Goal: Task Accomplishment & Management: Use online tool/utility

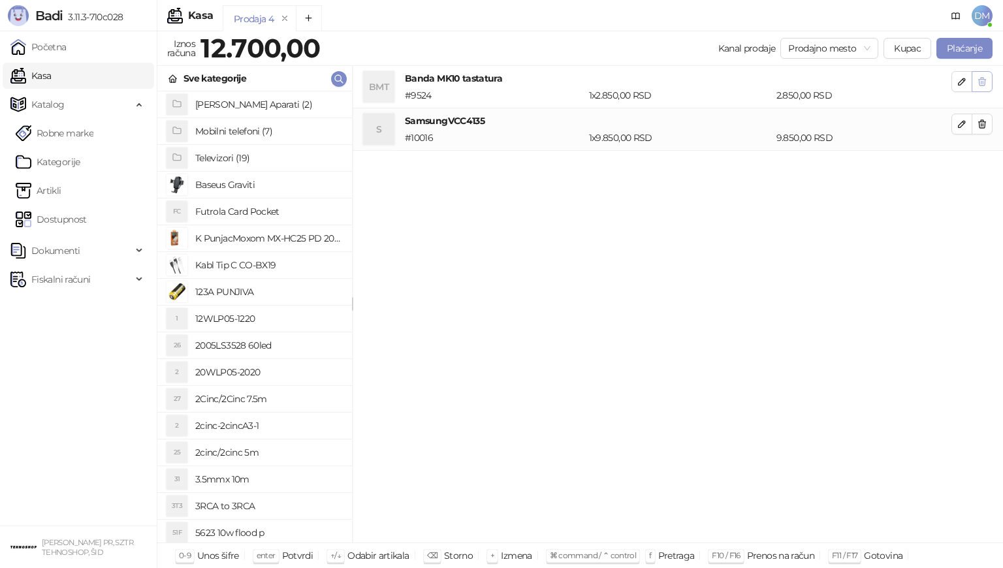
click at [985, 81] on icon "button" at bounding box center [982, 82] width 7 height 8
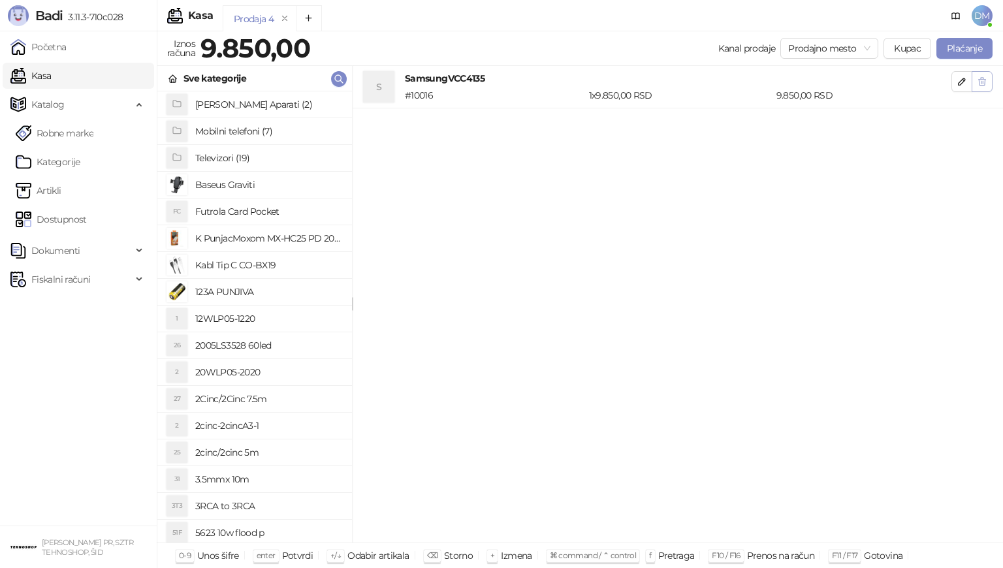
click at [984, 84] on icon "button" at bounding box center [982, 81] width 10 height 10
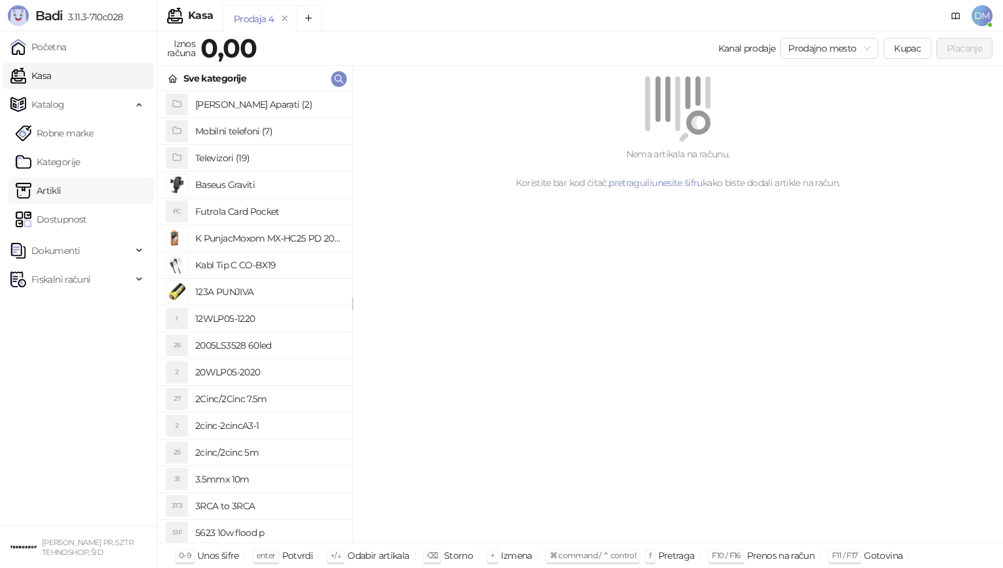
click at [48, 193] on link "Artikli" at bounding box center [39, 191] width 46 height 26
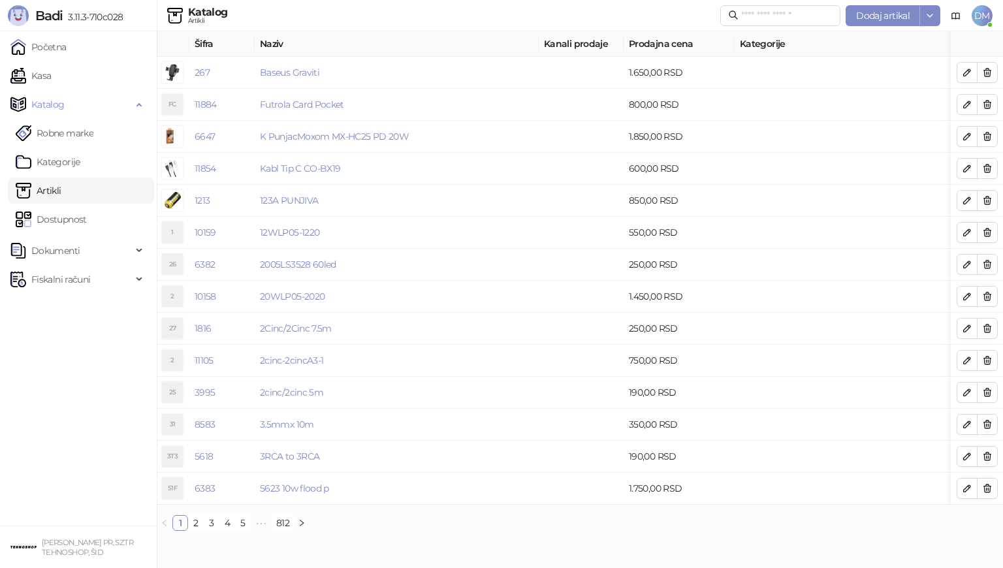
drag, startPoint x: 314, startPoint y: 126, endPoint x: 554, endPoint y: 37, distance: 255.9
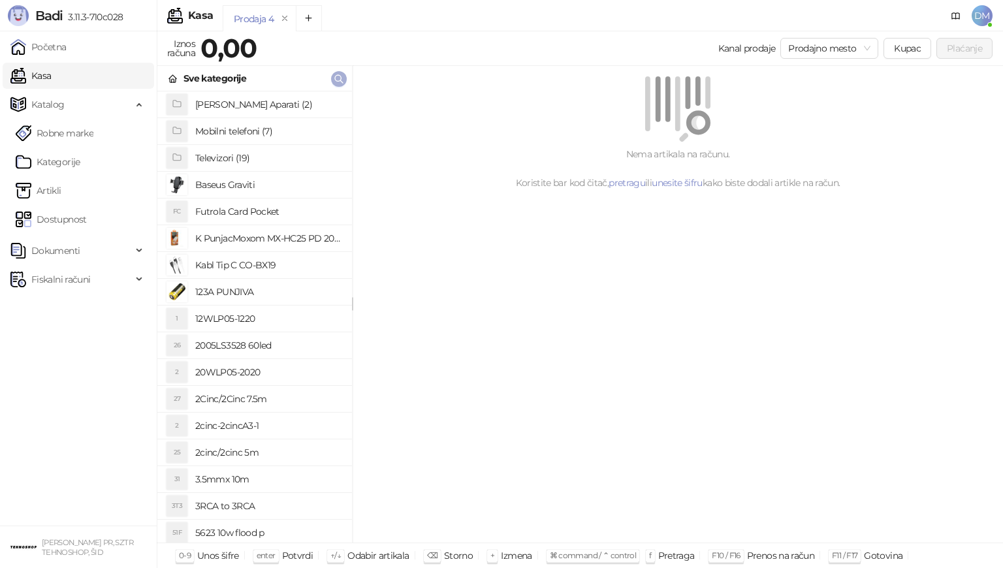
click at [341, 78] on icon "button" at bounding box center [339, 79] width 8 height 8
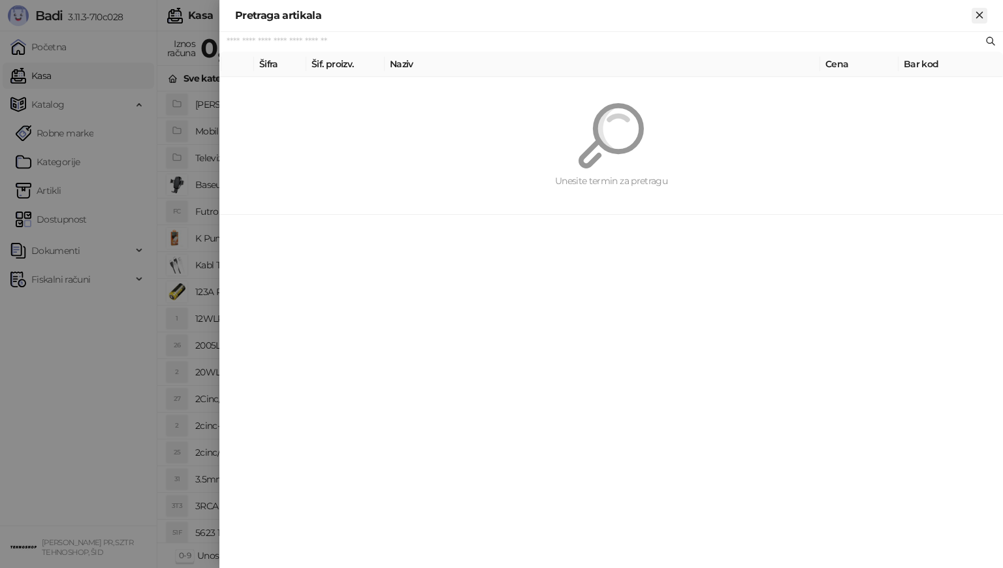
click at [980, 14] on icon "Zatvori" at bounding box center [980, 15] width 6 height 6
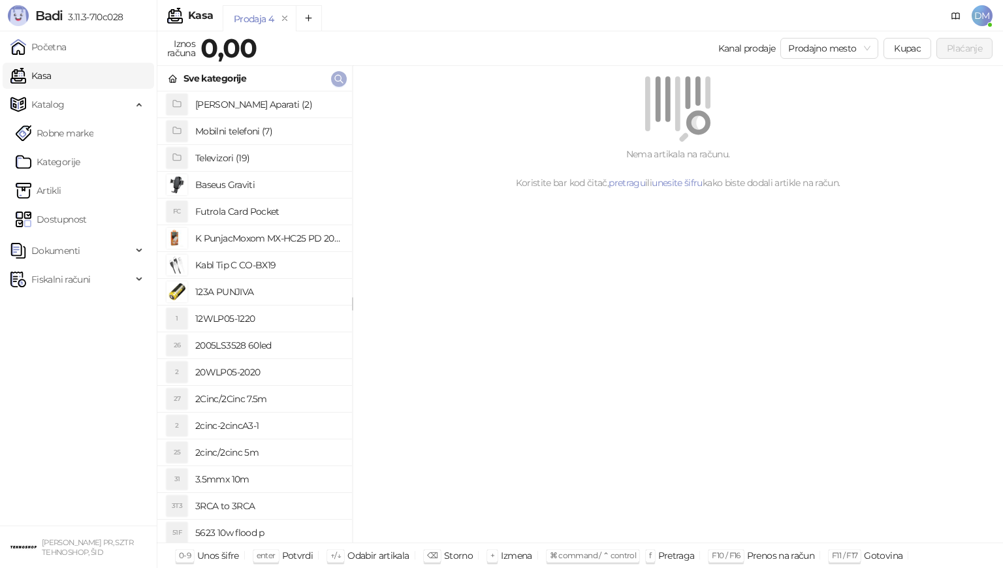
click at [340, 76] on icon "button" at bounding box center [339, 79] width 8 height 8
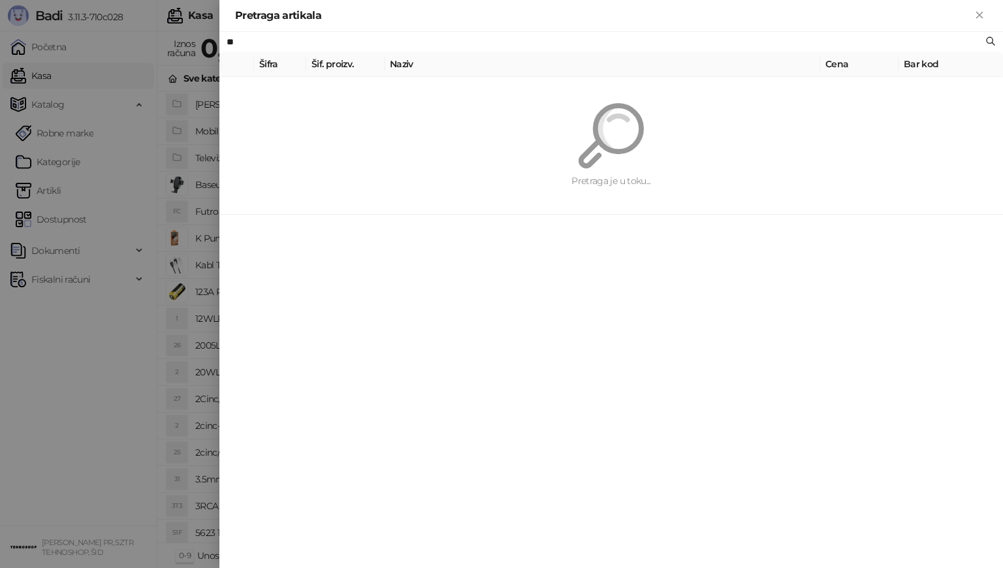
type input "*"
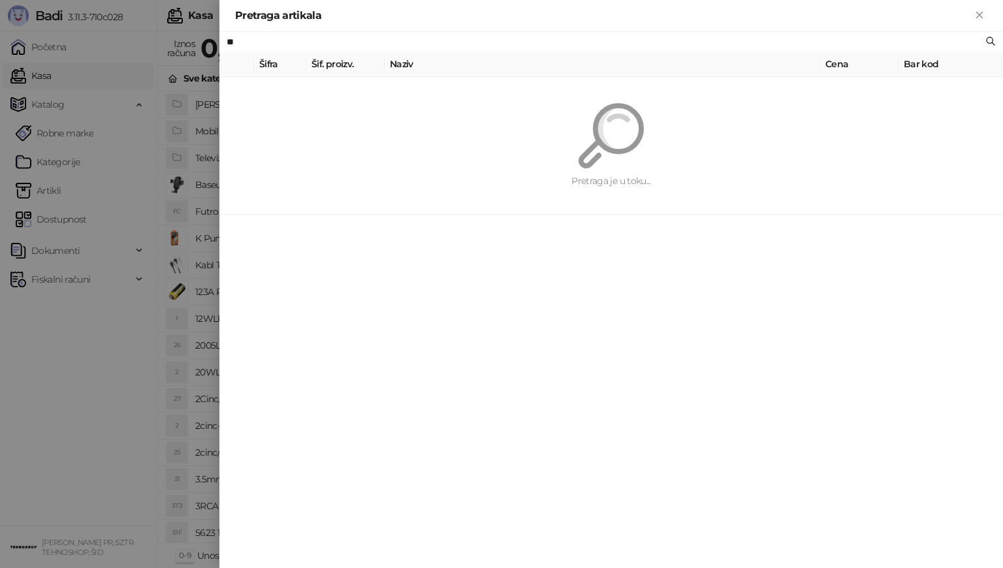
type input "*"
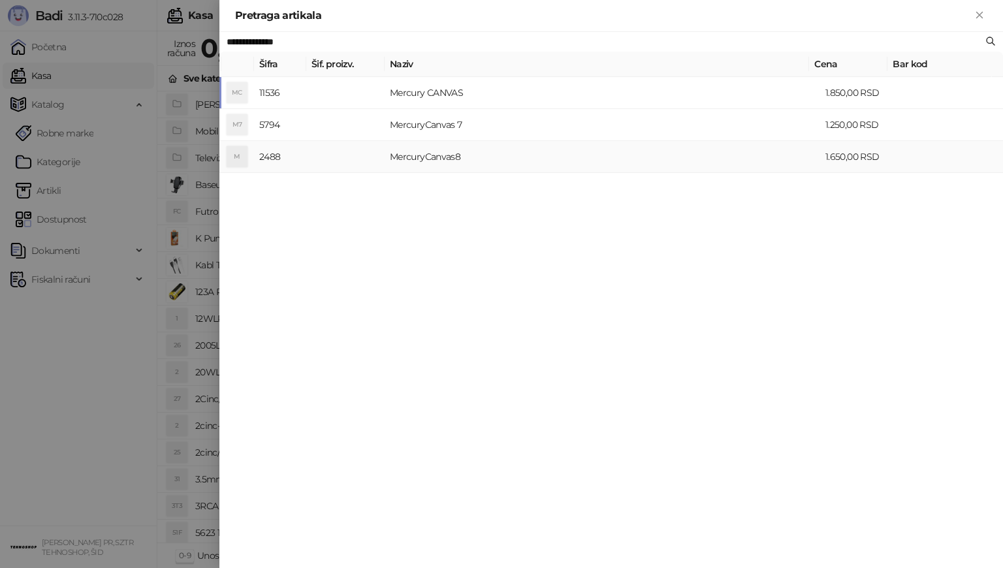
type input "**********"
